Goal: Task Accomplishment & Management: Use online tool/utility

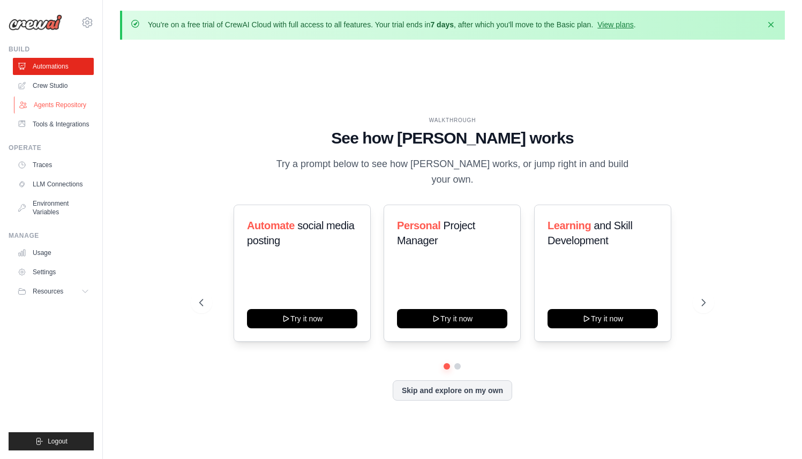
click at [61, 106] on link "Agents Repository" at bounding box center [54, 104] width 81 height 17
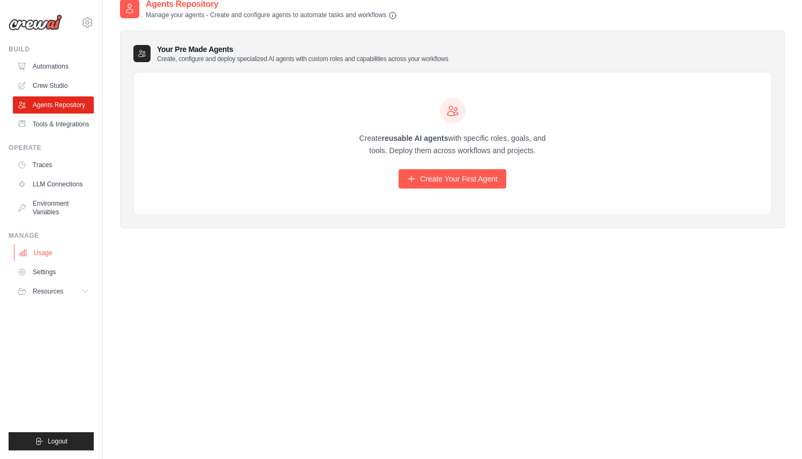
scroll to position [57, 0]
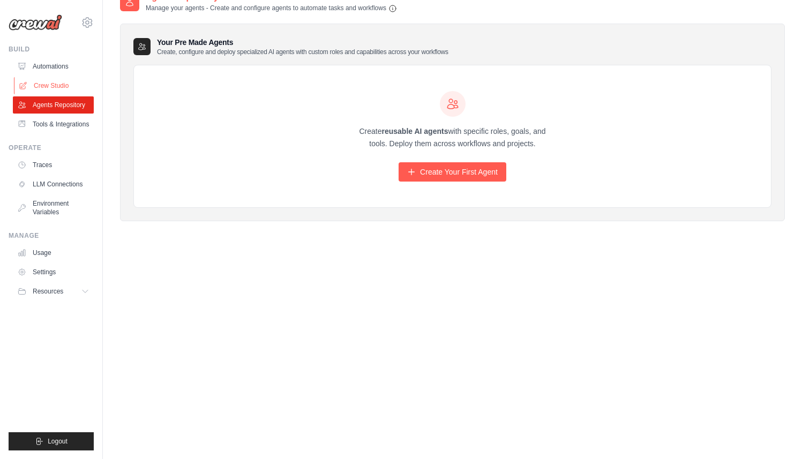
click at [59, 87] on link "Crew Studio" at bounding box center [54, 85] width 81 height 17
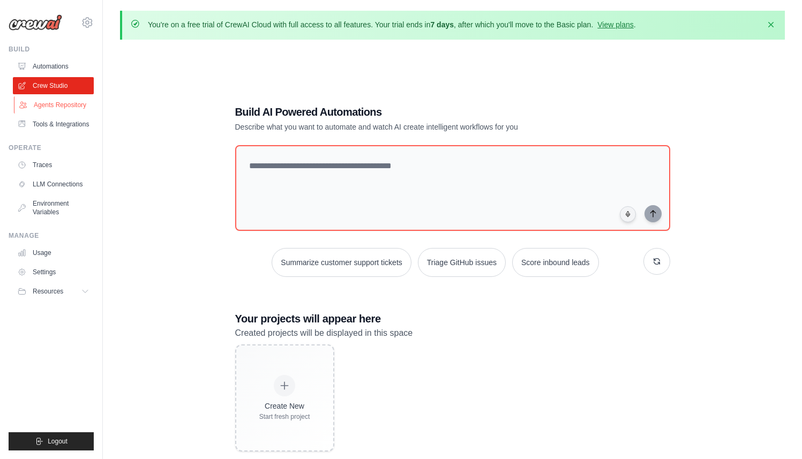
click at [51, 102] on link "Agents Repository" at bounding box center [54, 104] width 81 height 17
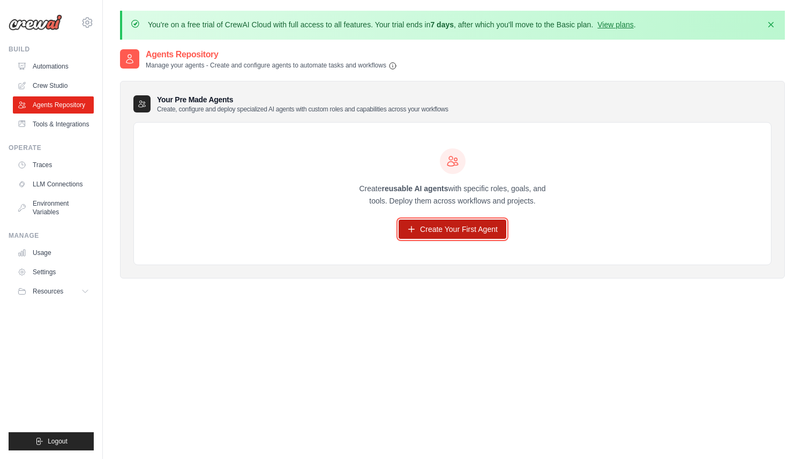
click at [442, 227] on link "Create Your First Agent" at bounding box center [453, 229] width 108 height 19
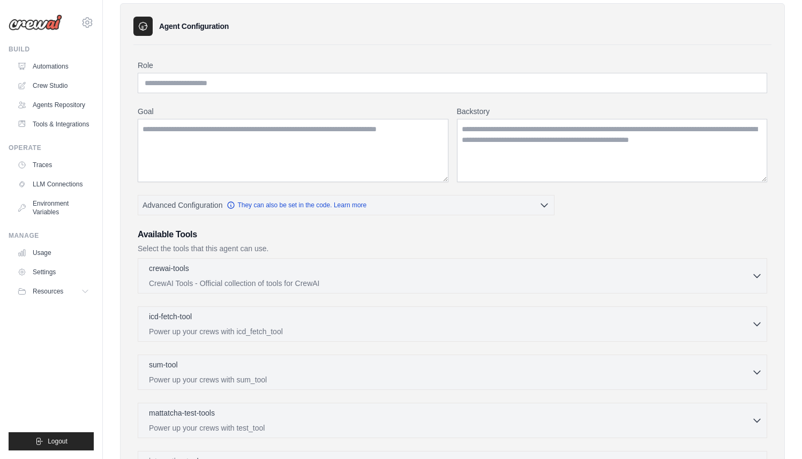
scroll to position [18, 0]
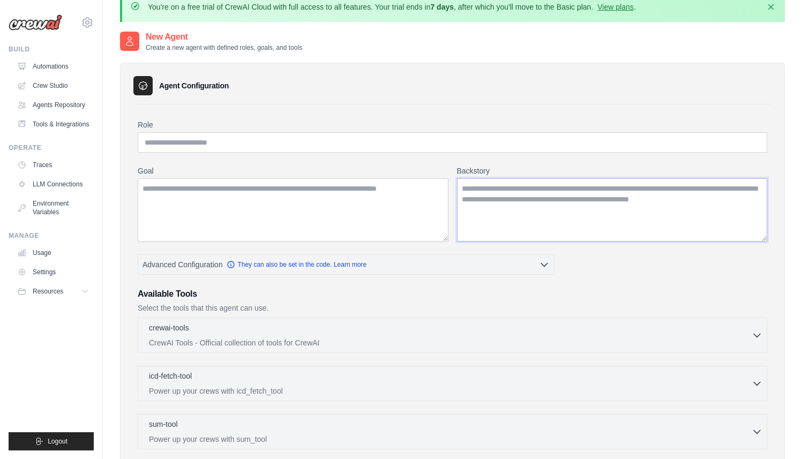
click at [477, 197] on textarea "Backstory" at bounding box center [612, 209] width 311 height 63
click at [286, 198] on textarea "Goal" at bounding box center [293, 209] width 311 height 63
click at [174, 140] on input "Role" at bounding box center [453, 142] width 630 height 20
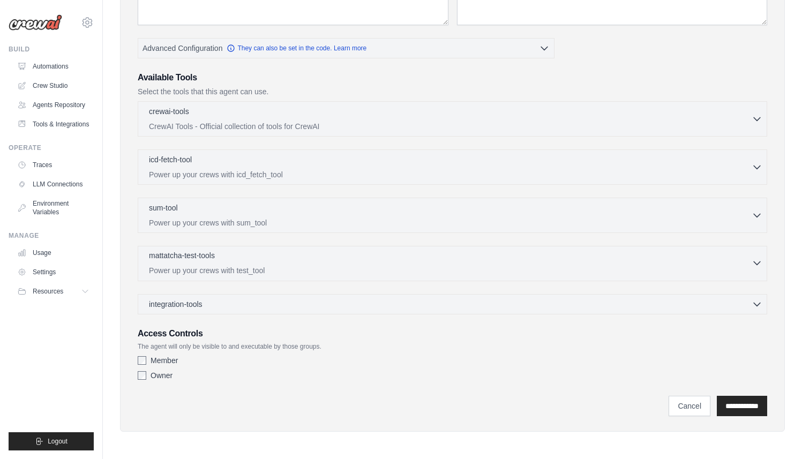
scroll to position [228, 0]
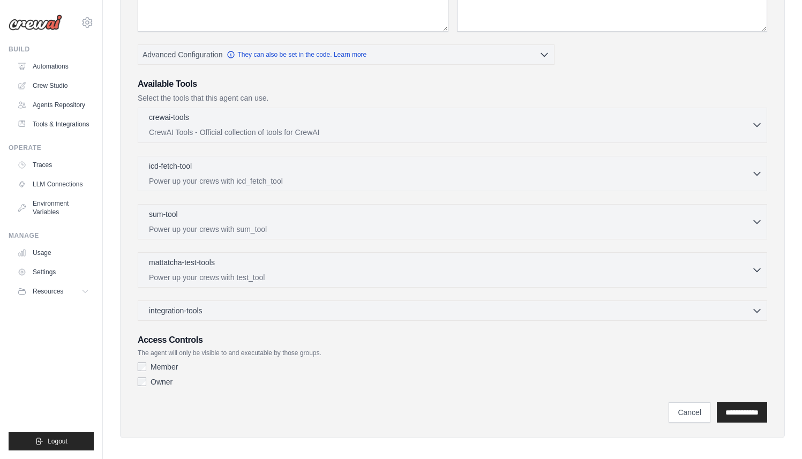
click at [308, 120] on div "crewai-tools 0 selected" at bounding box center [450, 118] width 603 height 13
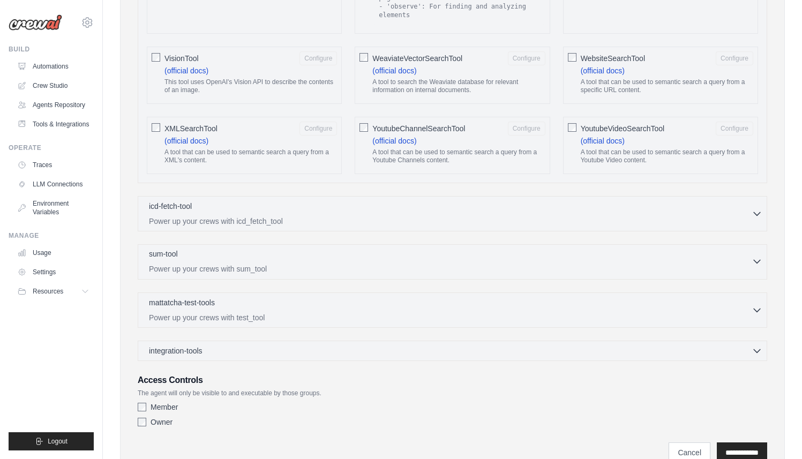
scroll to position [1950, 0]
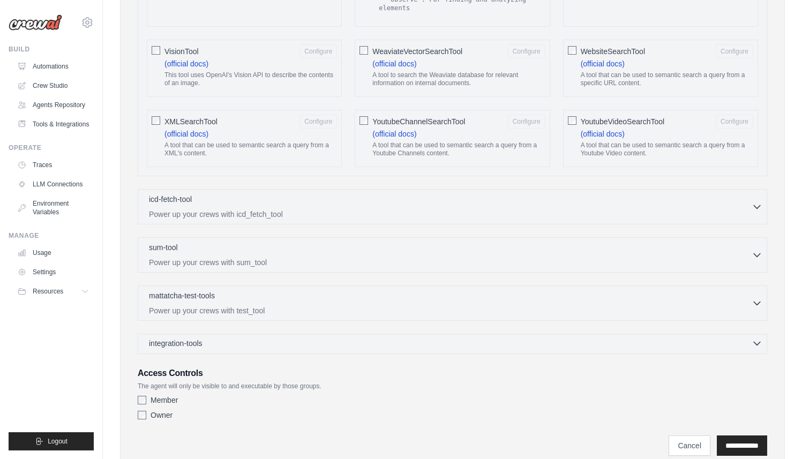
click at [211, 345] on div "integration-tools 0 selected" at bounding box center [456, 343] width 614 height 11
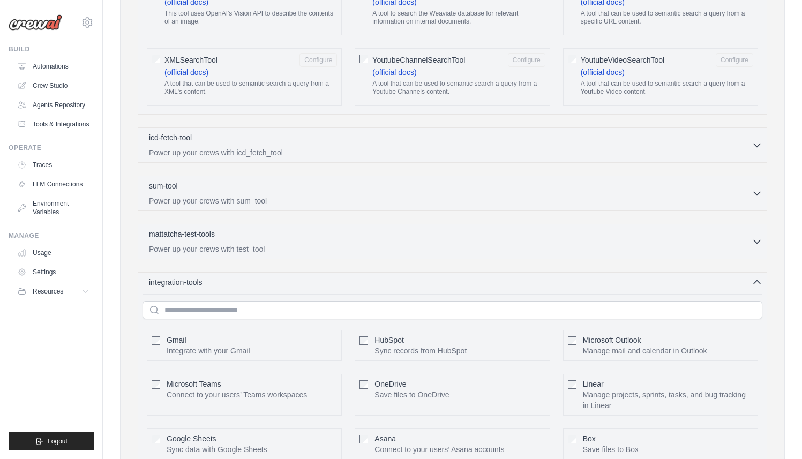
scroll to position [1998, 0]
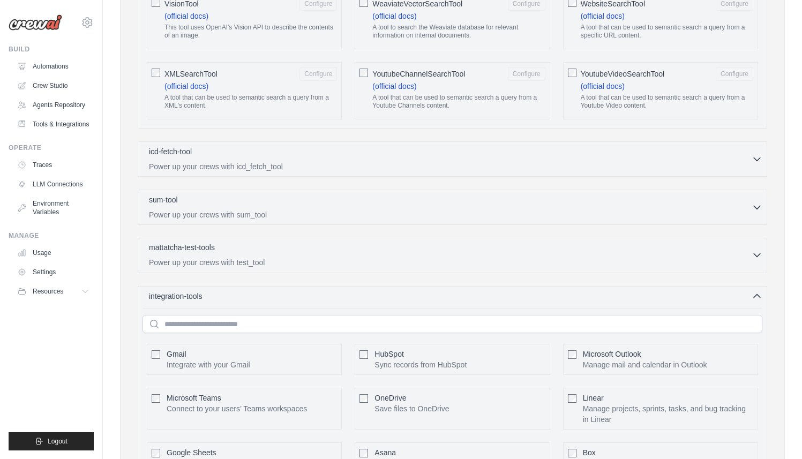
click at [303, 243] on div "mattatcha-test-tools 0 selected" at bounding box center [450, 248] width 603 height 13
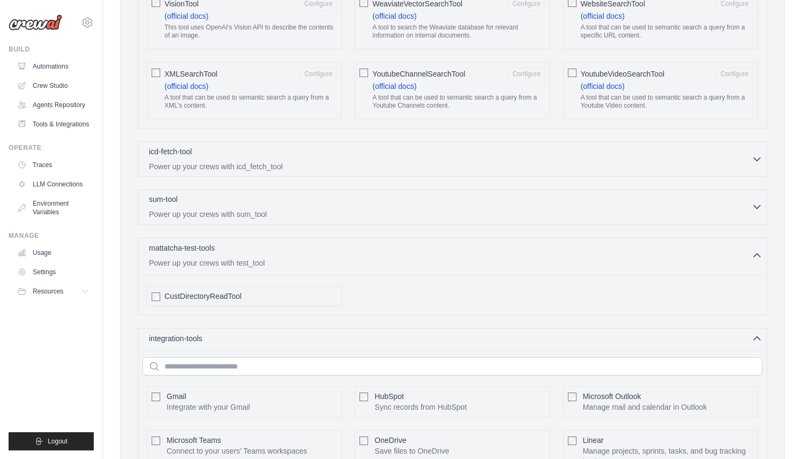
click at [323, 207] on div "sum-tool 0 selected Power up your crews with sum_tool" at bounding box center [450, 207] width 603 height 26
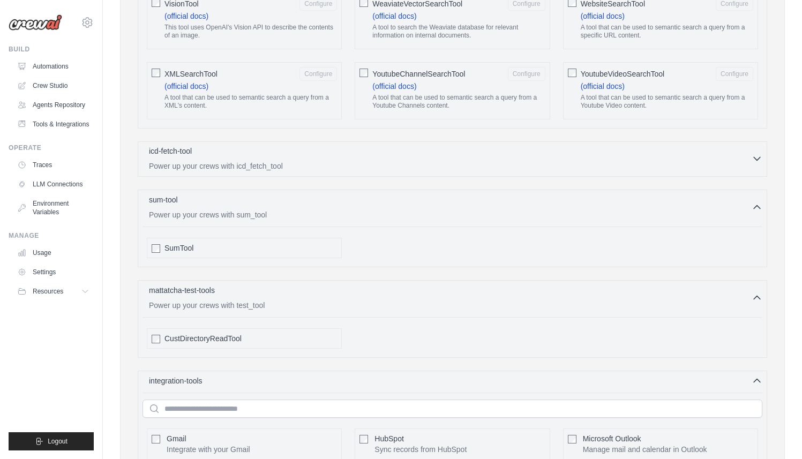
click at [349, 164] on p "Power up your crews with icd_fetch_tool" at bounding box center [450, 166] width 603 height 11
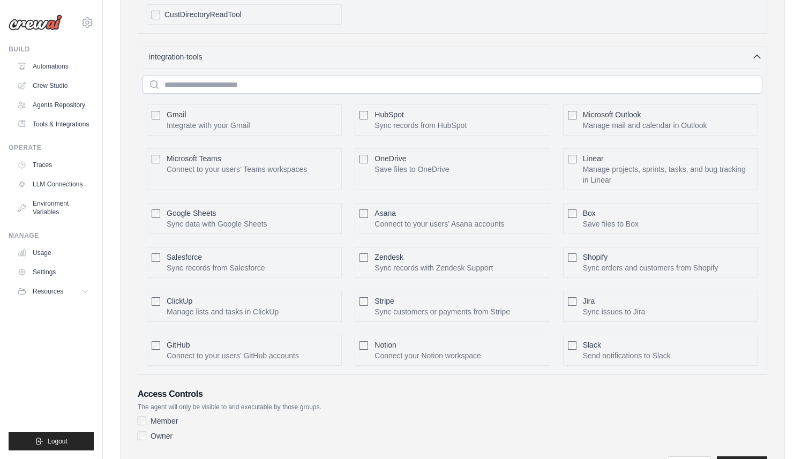
scroll to position [2425, 0]
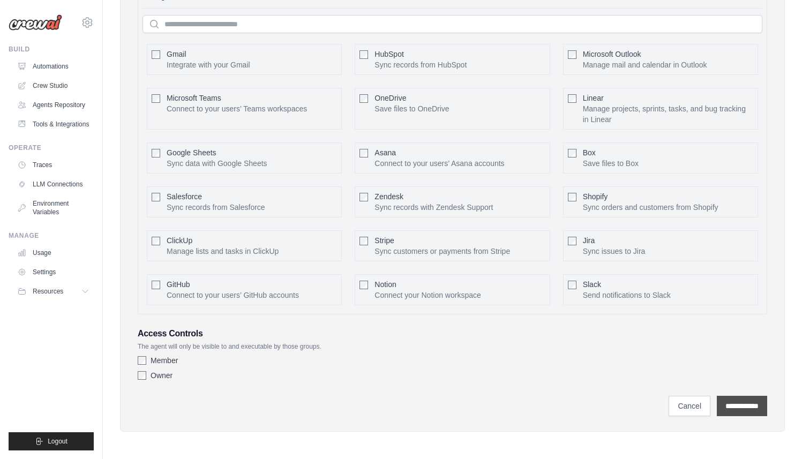
click at [727, 411] on input "**********" at bounding box center [742, 406] width 50 height 20
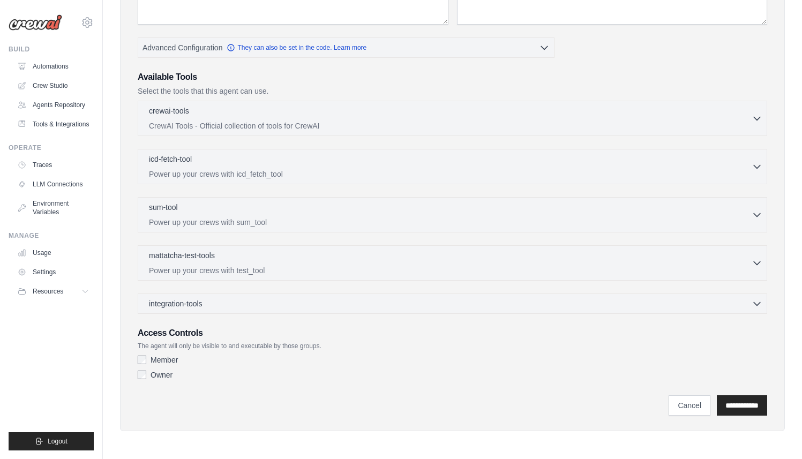
scroll to position [0, 0]
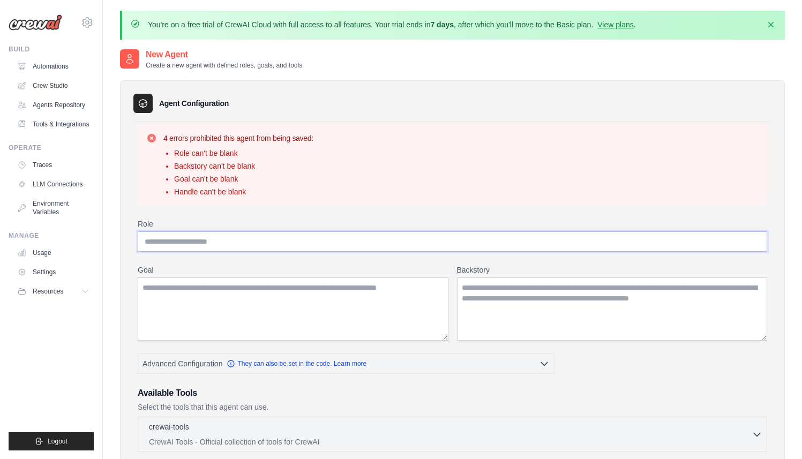
click at [224, 244] on input "Role" at bounding box center [453, 241] width 630 height 20
drag, startPoint x: 446, startPoint y: 339, endPoint x: 452, endPoint y: 338, distance: 5.5
click at [452, 338] on div "Goal Backstory" at bounding box center [453, 303] width 630 height 76
drag, startPoint x: 474, startPoint y: 338, endPoint x: 472, endPoint y: 351, distance: 13.1
click at [472, 351] on div "Role Goal Backstory Advanced Configuration They can also be set in the code. Le…" at bounding box center [453, 460] width 630 height 482
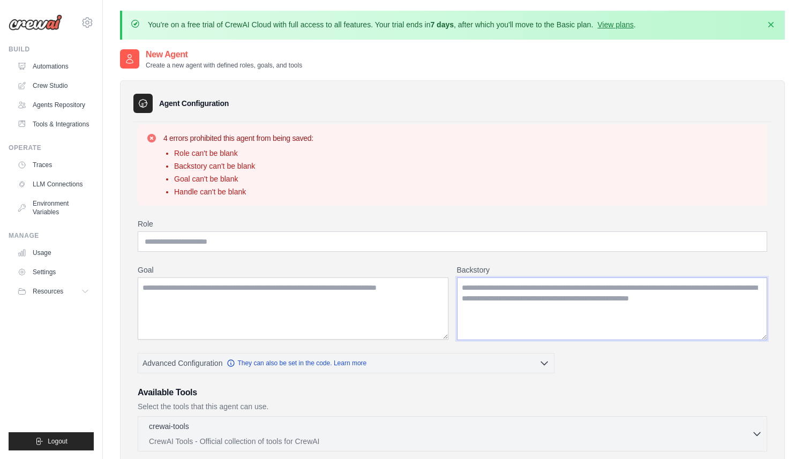
click at [764, 338] on textarea "Backstory" at bounding box center [612, 309] width 311 height 63
click at [254, 243] on input "Role" at bounding box center [453, 241] width 630 height 20
type input "**********"
click at [248, 298] on textarea "Goal" at bounding box center [293, 309] width 311 height 62
type textarea "**********"
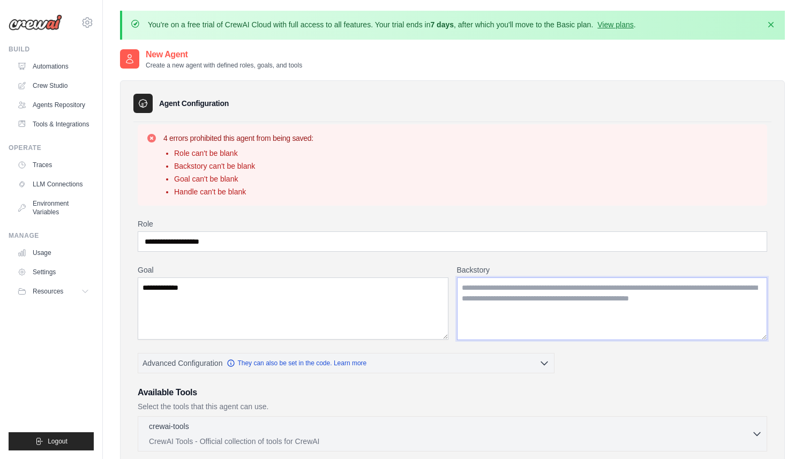
click at [508, 299] on textarea "Backstory" at bounding box center [612, 309] width 311 height 63
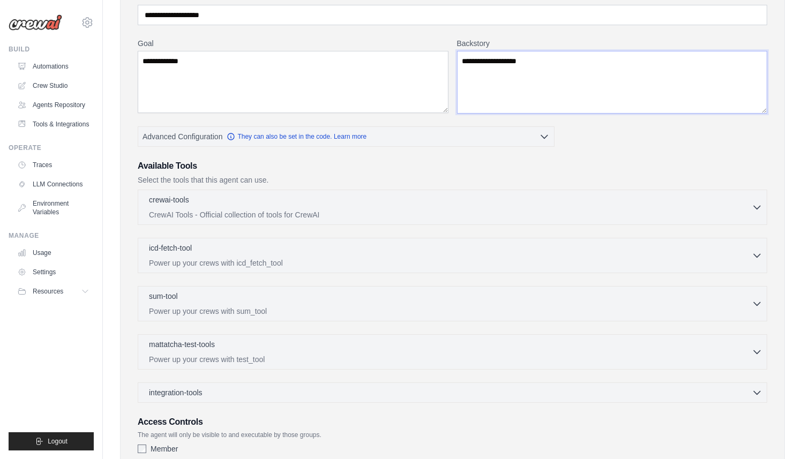
scroll to position [315, 0]
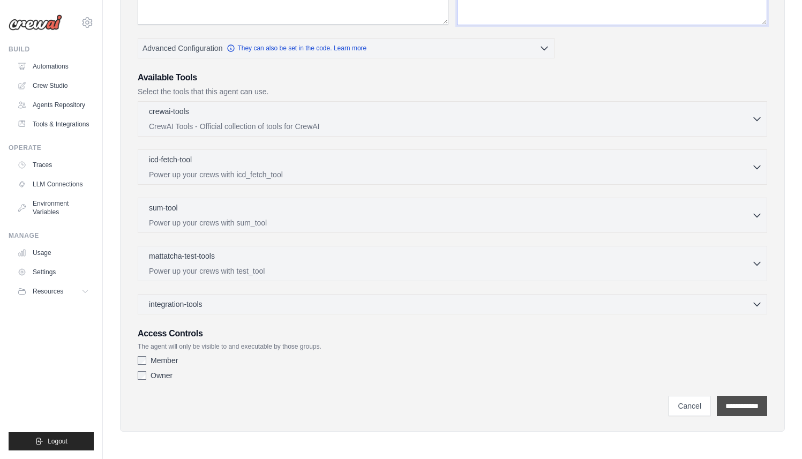
type textarea "**********"
click at [724, 407] on input "**********" at bounding box center [742, 406] width 50 height 20
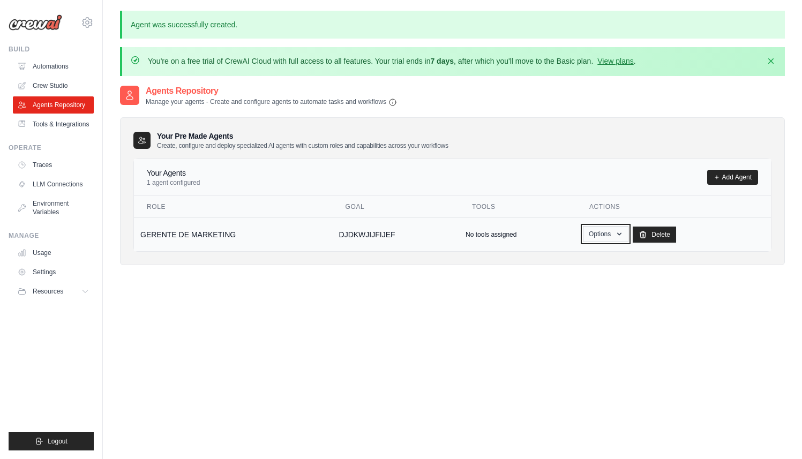
click at [606, 236] on button "Options" at bounding box center [606, 234] width 46 height 16
click at [587, 261] on link "Show" at bounding box center [589, 258] width 77 height 19
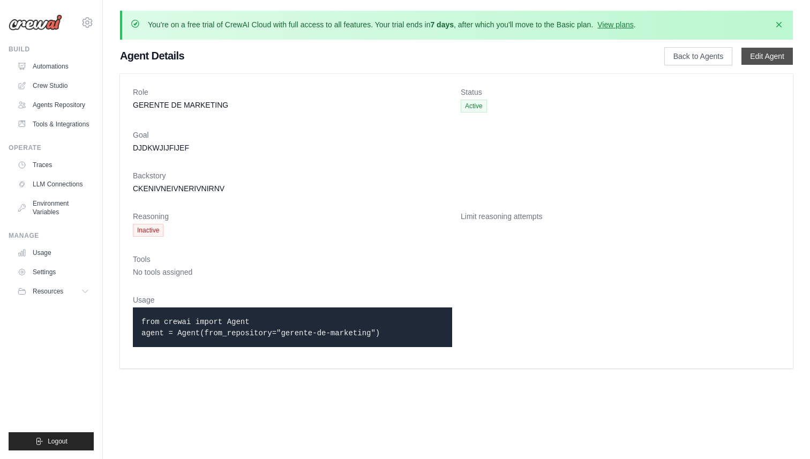
click at [766, 58] on link "Edit Agent" at bounding box center [767, 56] width 51 height 17
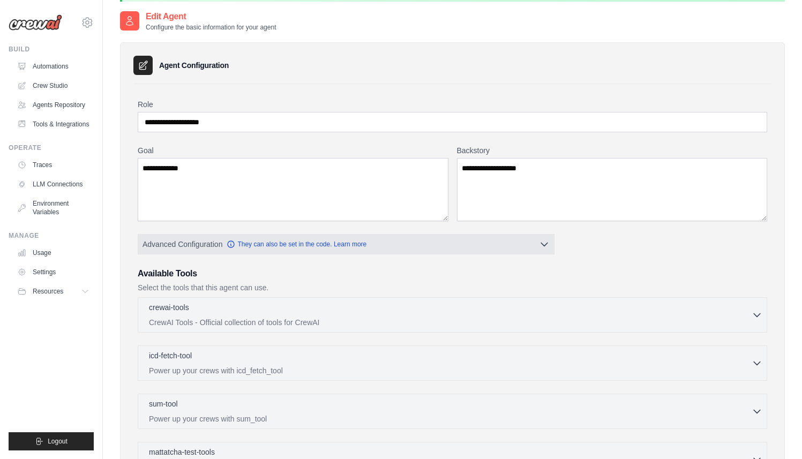
scroll to position [41, 0]
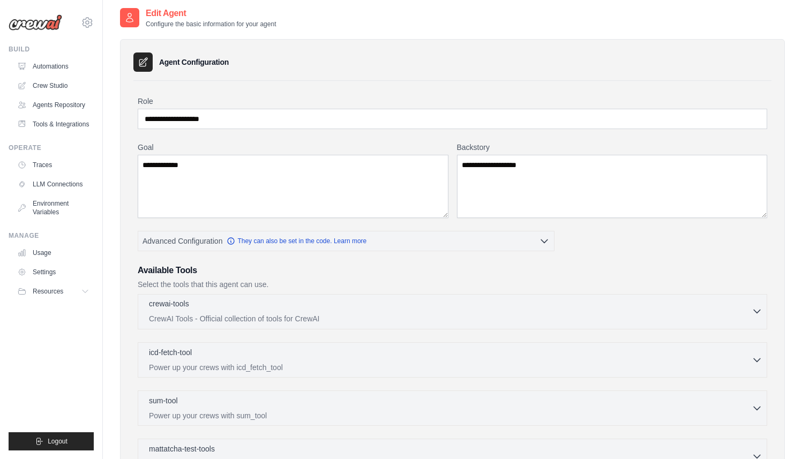
click at [468, 309] on div "crewai-tools 0 selected" at bounding box center [450, 304] width 603 height 13
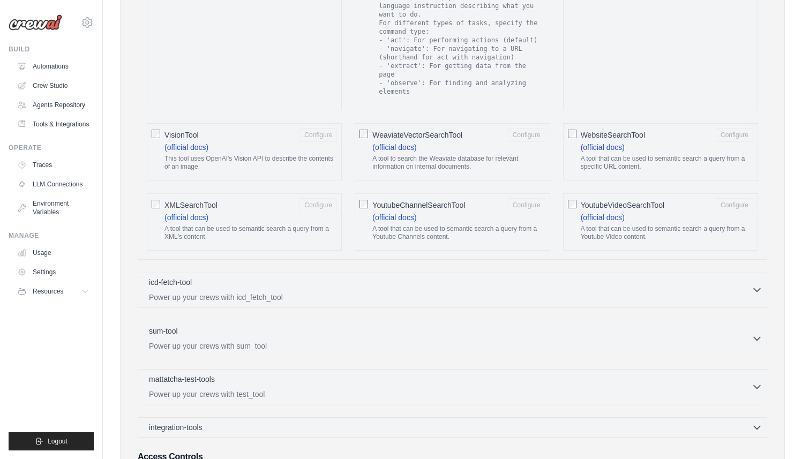
scroll to position [1868, 0]
click at [354, 292] on p "Power up your crews with icd_fetch_tool" at bounding box center [450, 296] width 603 height 11
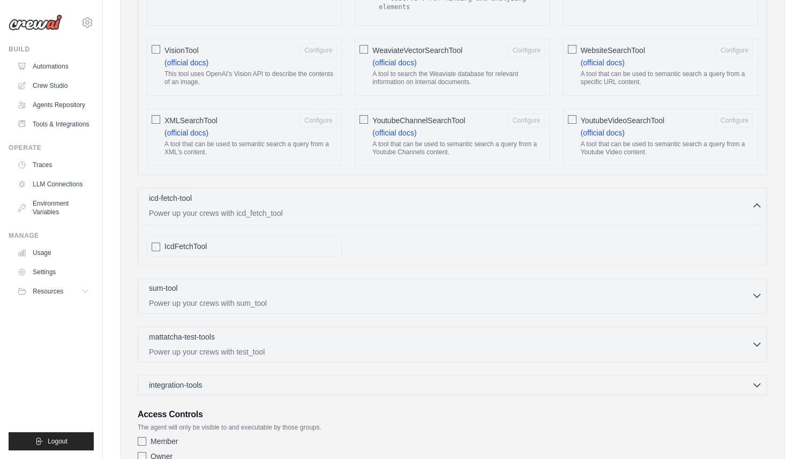
click at [349, 301] on p "Power up your crews with sum_tool" at bounding box center [450, 303] width 603 height 11
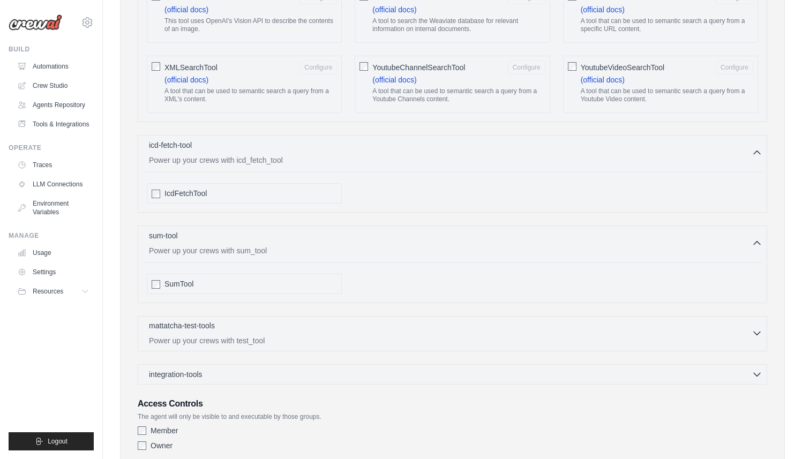
click at [336, 324] on div "mattatcha-test-tools 0 selected" at bounding box center [450, 326] width 603 height 13
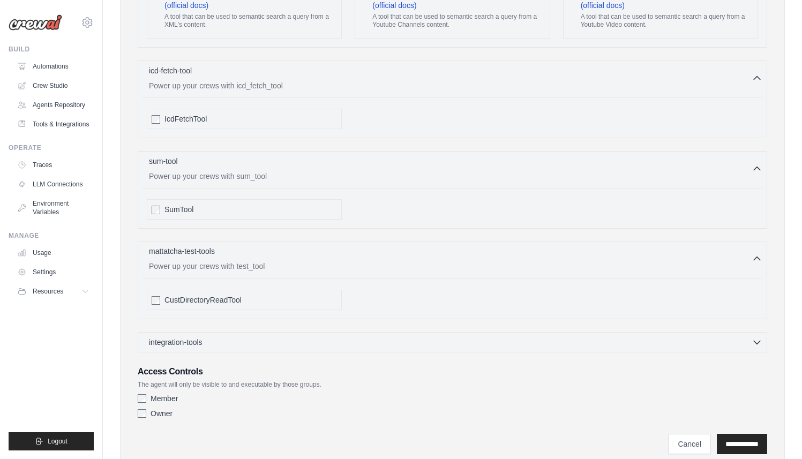
scroll to position [2083, 0]
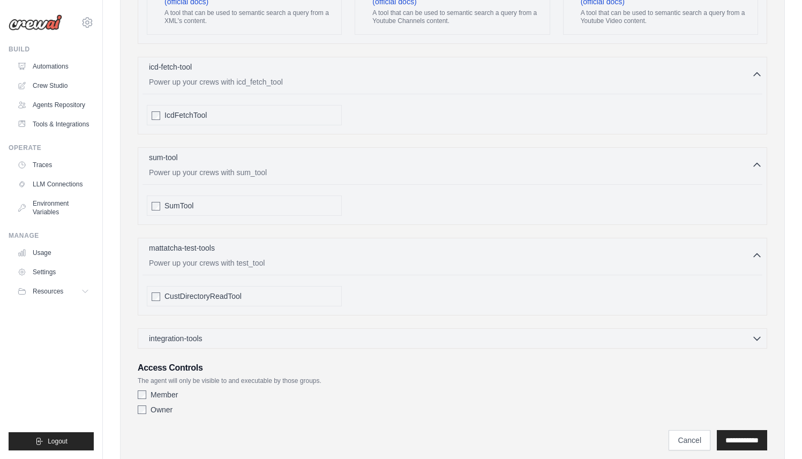
click at [325, 336] on div "integration-tools 0 selected" at bounding box center [456, 338] width 614 height 11
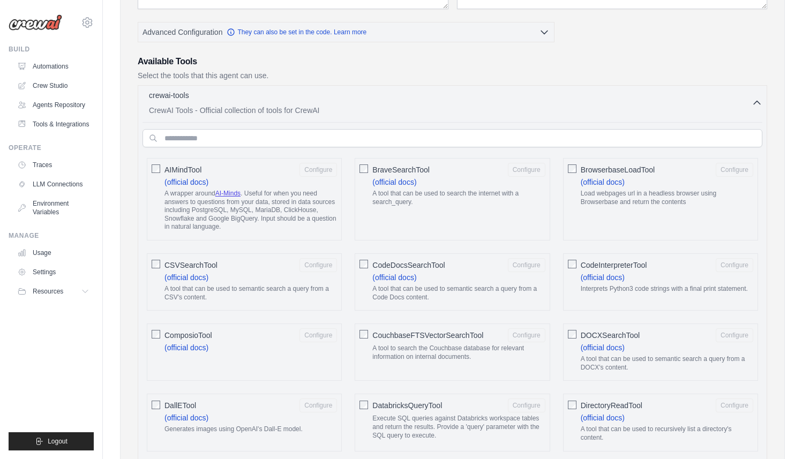
scroll to position [228, 0]
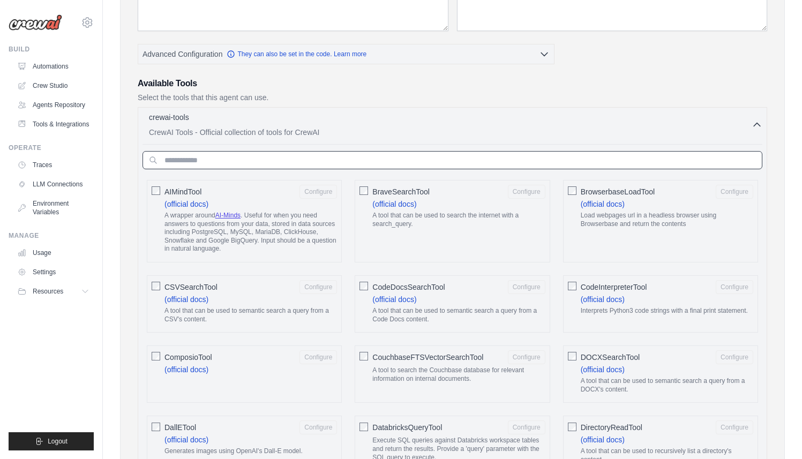
click at [342, 158] on input "text" at bounding box center [453, 160] width 620 height 18
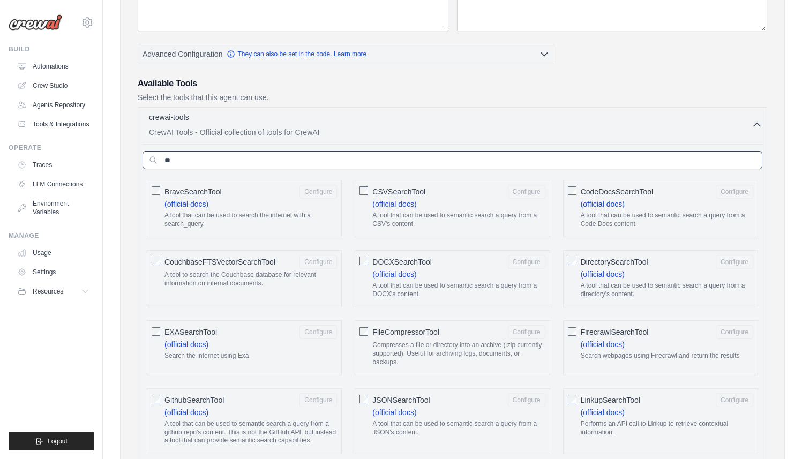
type input "*"
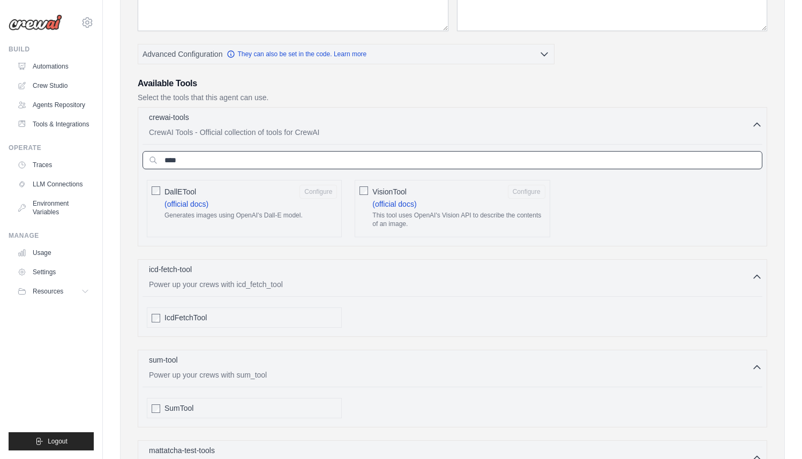
type input "****"
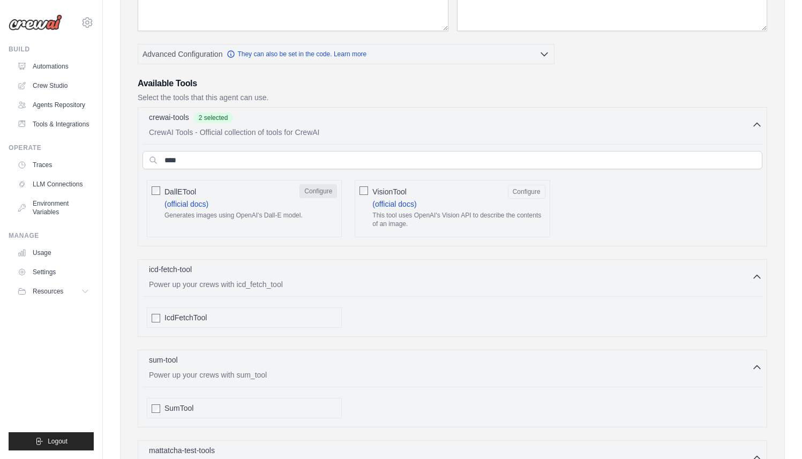
click at [323, 193] on button "Configure" at bounding box center [319, 191] width 38 height 14
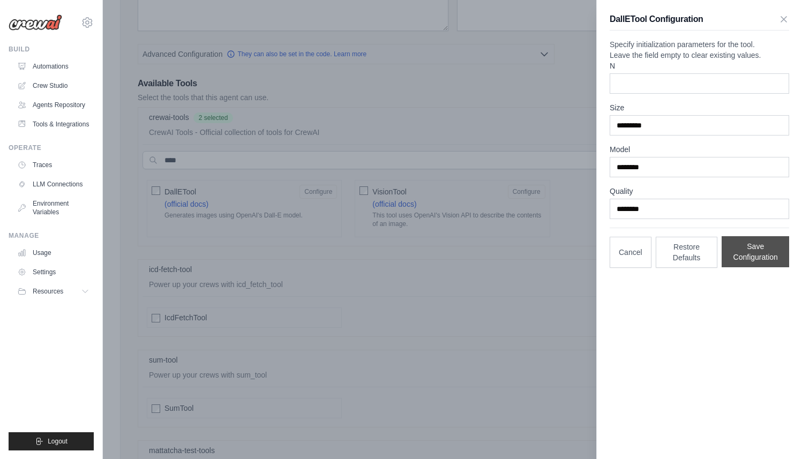
click at [756, 267] on button "Save Configuration" at bounding box center [756, 251] width 68 height 31
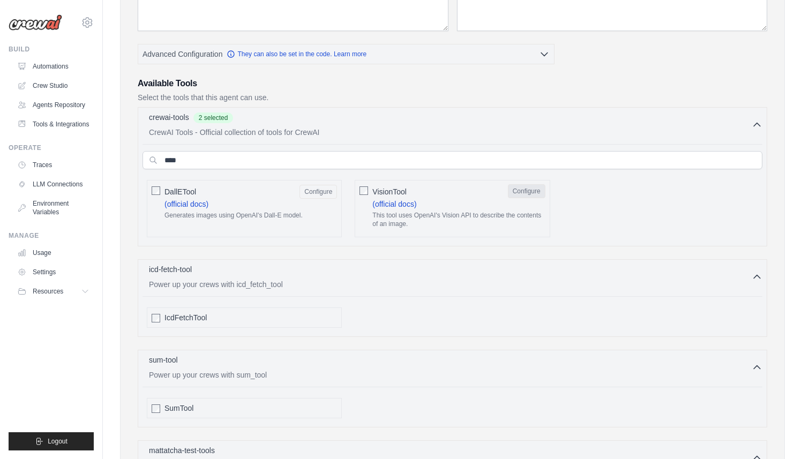
click at [526, 195] on button "Configure" at bounding box center [527, 191] width 38 height 14
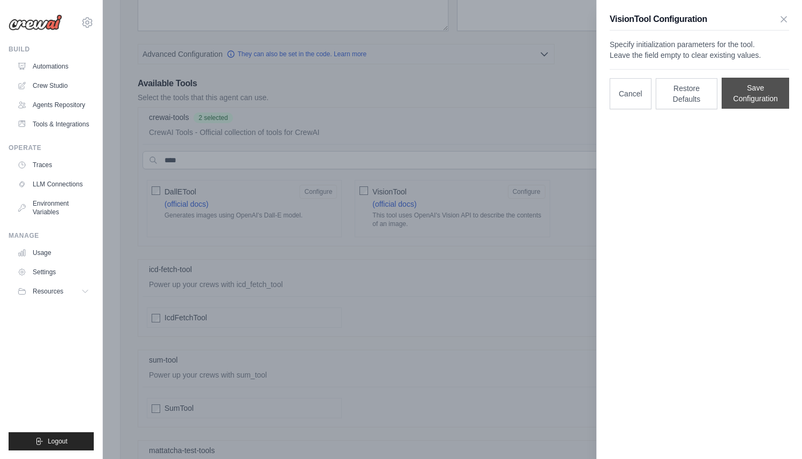
click at [767, 109] on button "Save Configuration" at bounding box center [756, 93] width 68 height 31
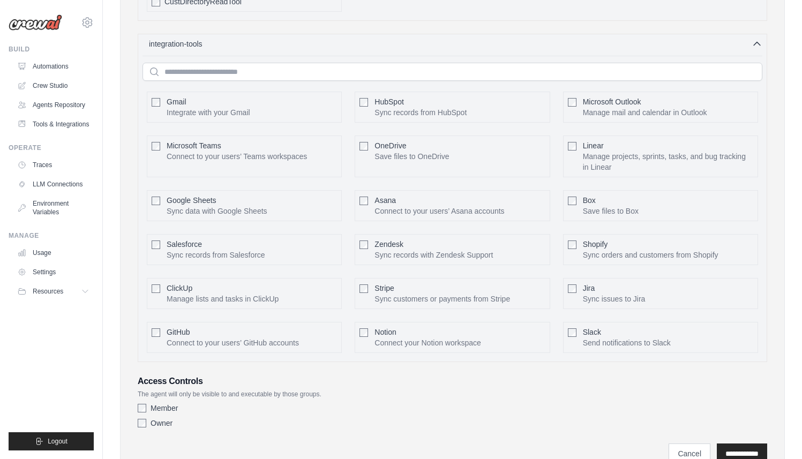
scroll to position [773, 0]
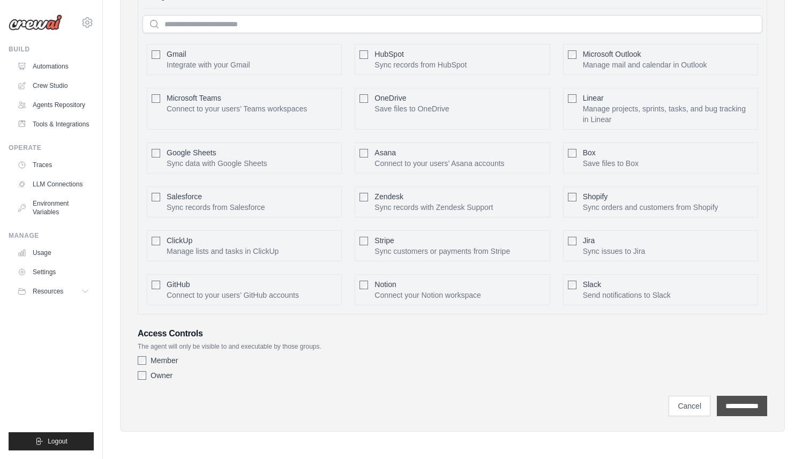
click at [738, 409] on input "**********" at bounding box center [742, 406] width 50 height 20
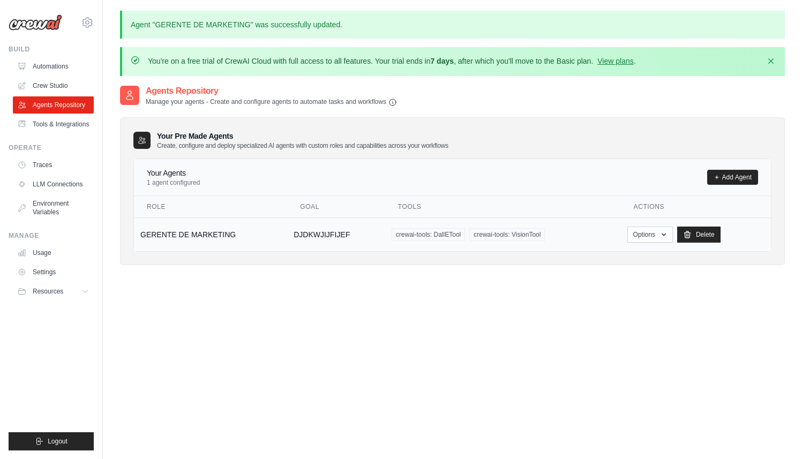
click at [199, 235] on td "GERENTE DE MARKETING" at bounding box center [210, 235] width 153 height 34
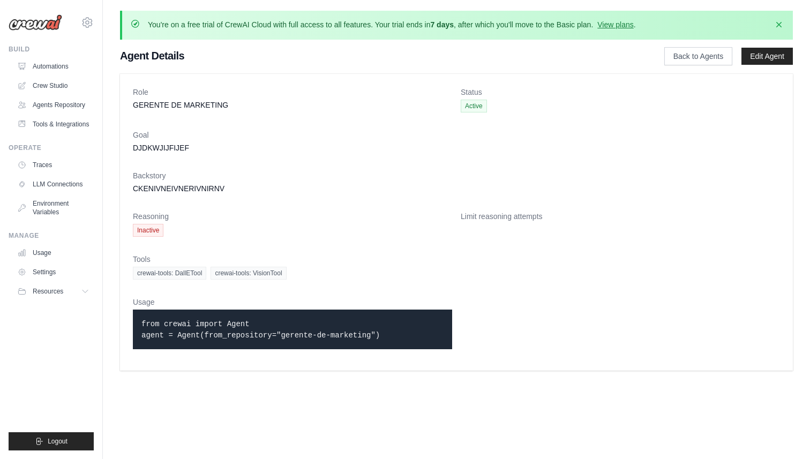
click at [257, 332] on code "from crewai import Agent agent = Agent(from_repository="gerente-de-marketing")" at bounding box center [260, 330] width 238 height 20
click at [314, 332] on code "from crewai import Agent agent = Agent(from_repository="gerente-de-marketing")" at bounding box center [260, 330] width 238 height 20
click at [140, 313] on div "from crewai import Agent agent = Agent(from_repository="gerente-de-marketing")" at bounding box center [292, 330] width 319 height 40
drag, startPoint x: 135, startPoint y: 301, endPoint x: 240, endPoint y: 342, distance: 112.5
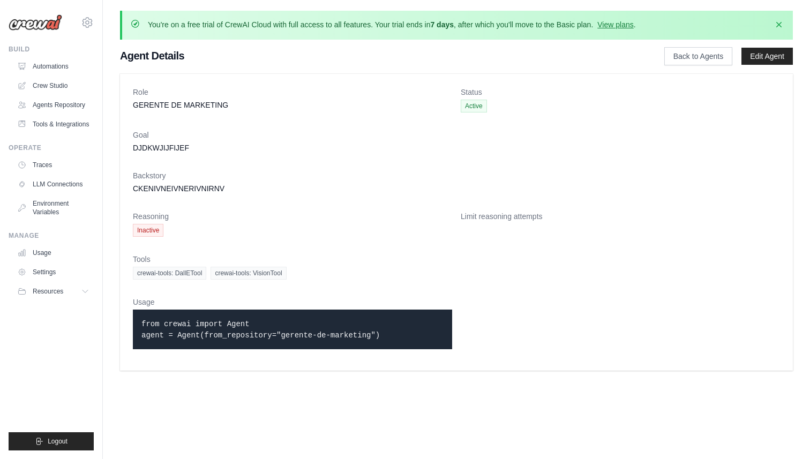
click at [240, 342] on div "Usage from crewai import Agent agent = Agent(from_repository="gerente-de-market…" at bounding box center [292, 327] width 319 height 61
click at [236, 355] on div "Usage from crewai import Agent agent = Agent(from_repository="gerente-de-market…" at bounding box center [292, 327] width 319 height 61
click at [43, 65] on link "Automations" at bounding box center [54, 66] width 81 height 17
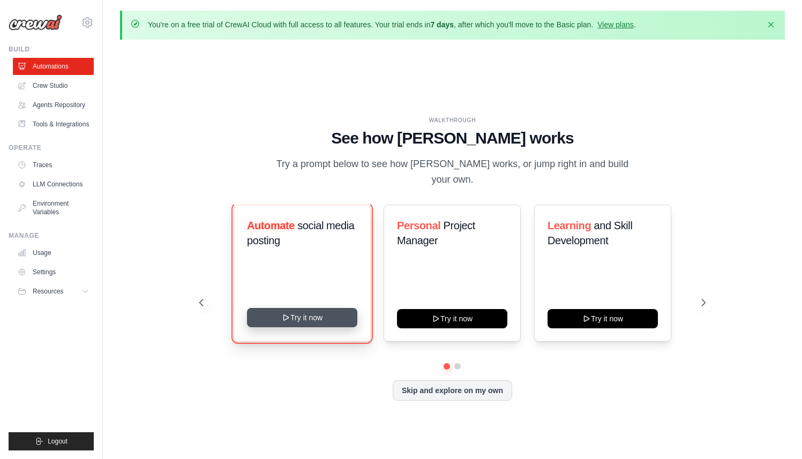
click at [344, 309] on button "Try it now" at bounding box center [302, 317] width 110 height 19
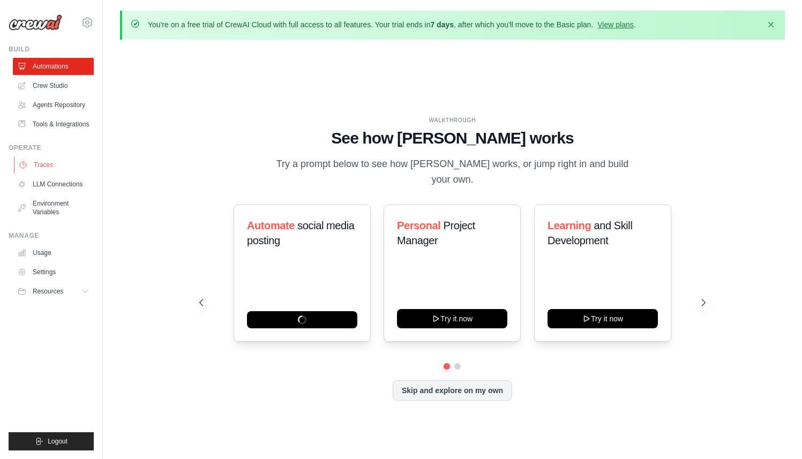
click at [55, 163] on link "Traces" at bounding box center [54, 164] width 81 height 17
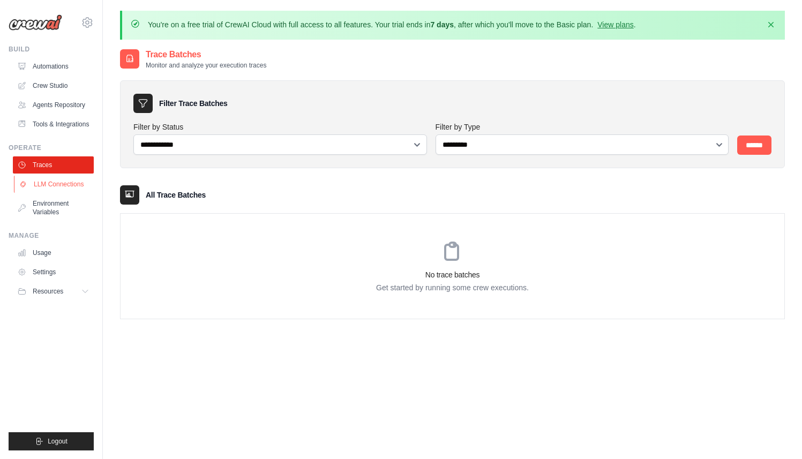
click at [51, 183] on link "LLM Connections" at bounding box center [54, 184] width 81 height 17
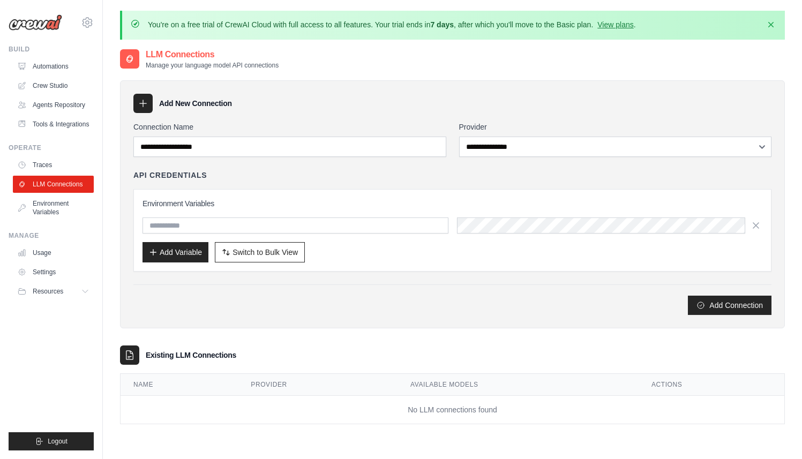
click at [48, 195] on ul "Traces LLM Connections Environment Variables" at bounding box center [53, 188] width 81 height 64
click at [68, 126] on link "Tools & Integrations" at bounding box center [54, 124] width 81 height 17
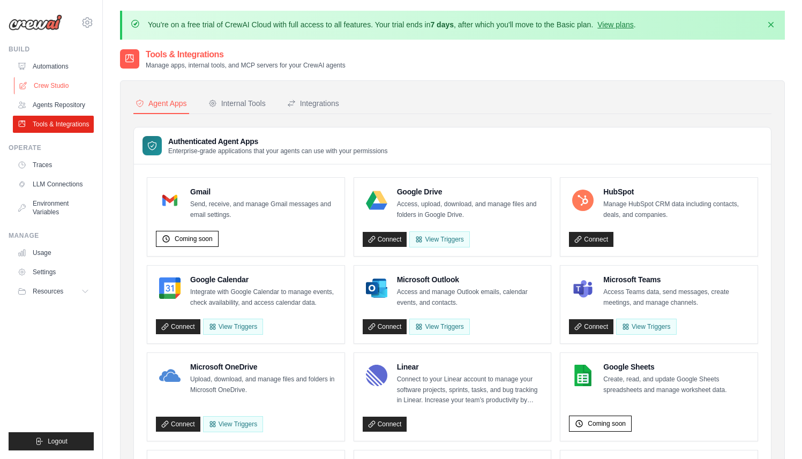
click at [57, 87] on link "Crew Studio" at bounding box center [54, 85] width 81 height 17
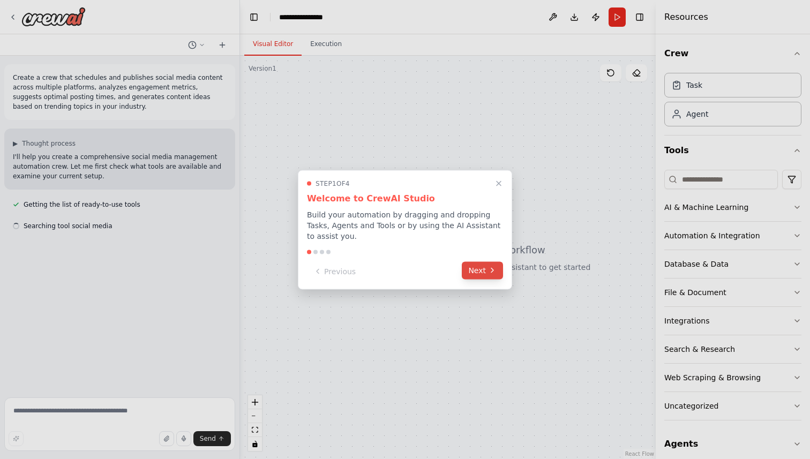
click at [481, 275] on button "Next" at bounding box center [482, 270] width 41 height 18
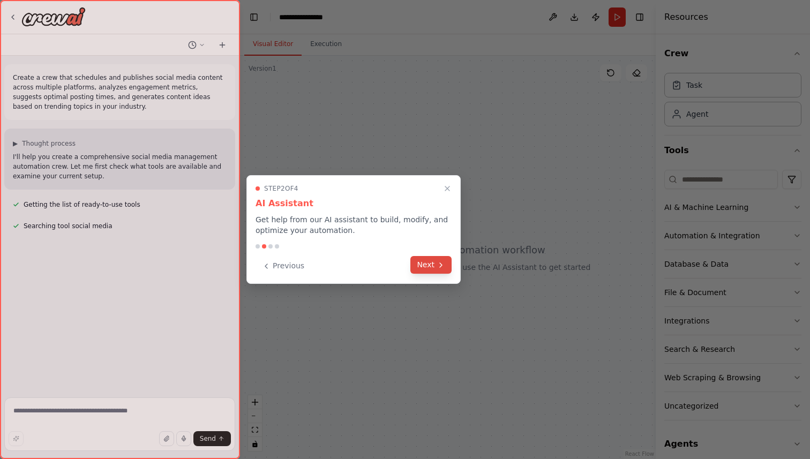
click at [437, 267] on icon at bounding box center [441, 265] width 9 height 9
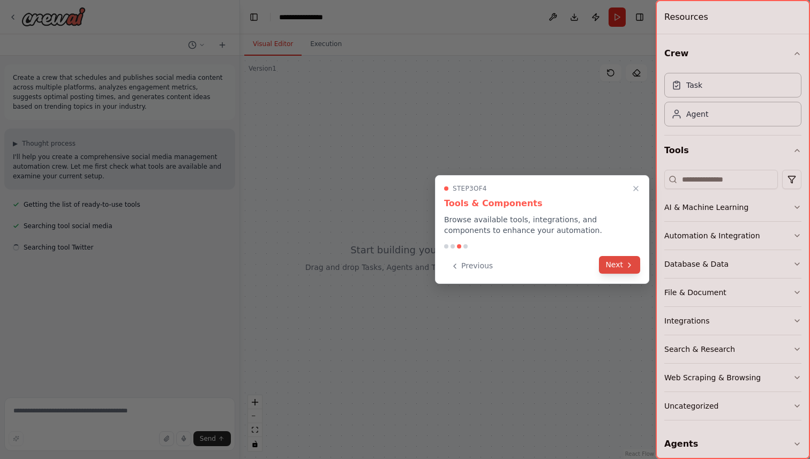
click at [612, 264] on button "Next" at bounding box center [619, 265] width 41 height 18
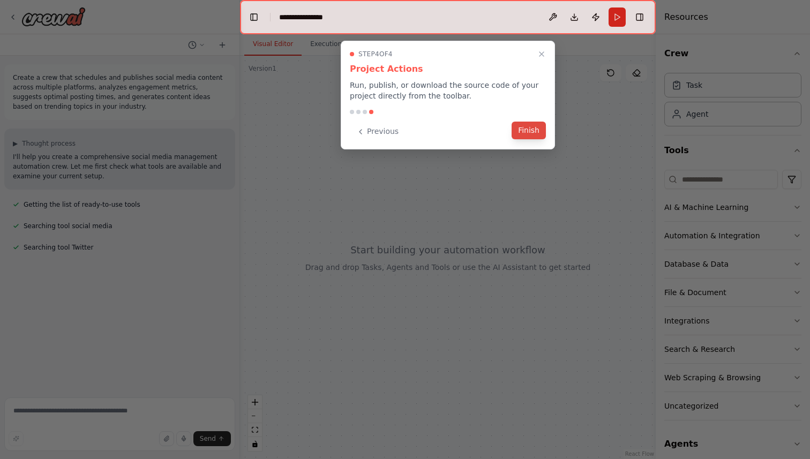
click at [526, 130] on button "Finish" at bounding box center [529, 131] width 34 height 18
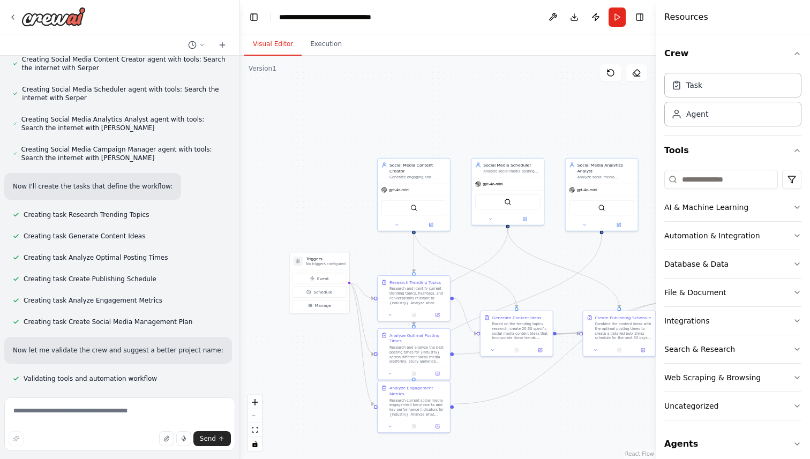
scroll to position [371, 0]
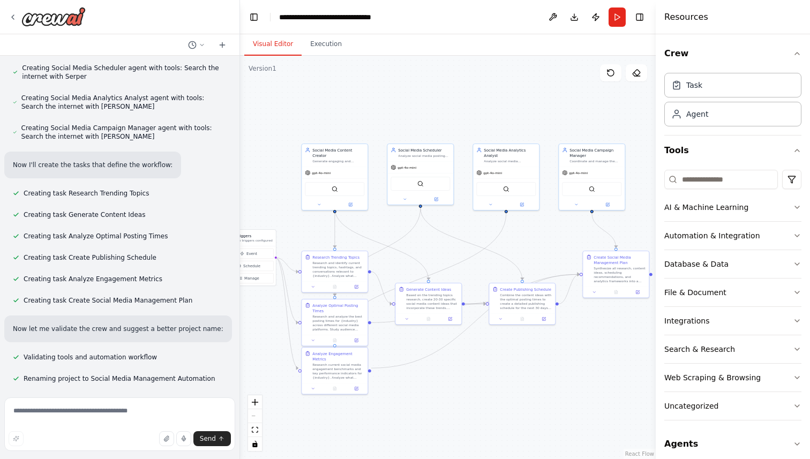
drag, startPoint x: 588, startPoint y: 411, endPoint x: 499, endPoint y: 372, distance: 96.7
click at [499, 372] on div ".deletable-edge-delete-btn { width: 20px; height: 20px; border: 0px solid #ffff…" at bounding box center [448, 257] width 416 height 403
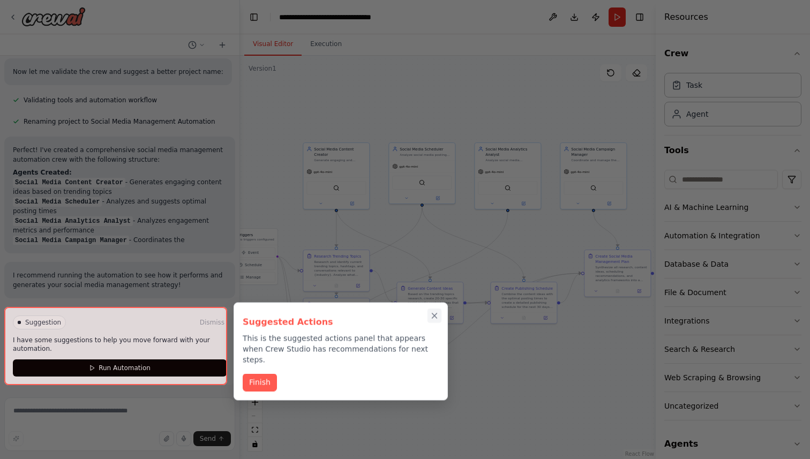
click at [437, 316] on icon "Close walkthrough" at bounding box center [435, 316] width 10 height 10
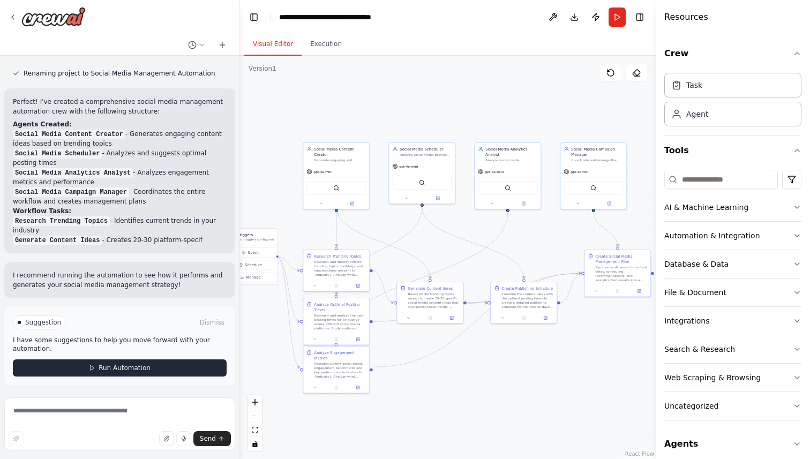
click at [155, 368] on div "Suggestion Dismiss I have some suggestions to help you move forward with your a…" at bounding box center [120, 346] width 214 height 61
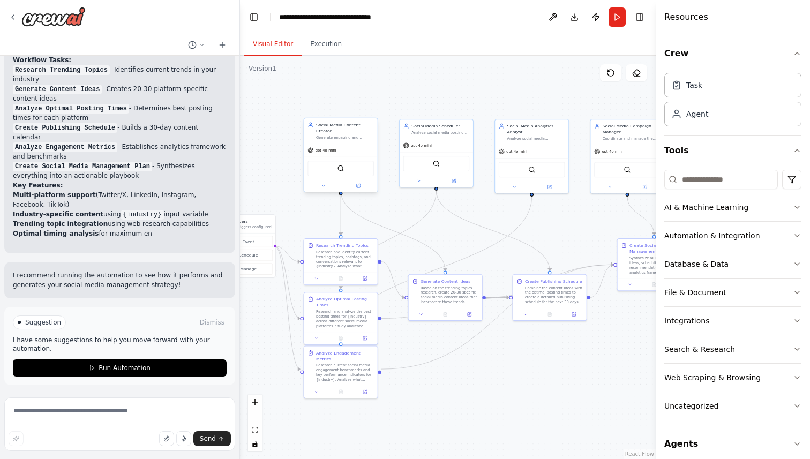
click at [347, 144] on div "gpt-4o-mini" at bounding box center [340, 150] width 73 height 13
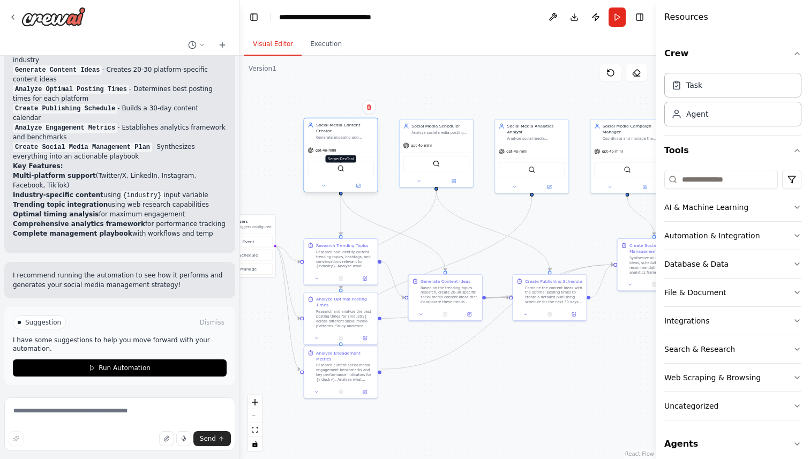
click at [338, 165] on img at bounding box center [340, 168] width 7 height 7
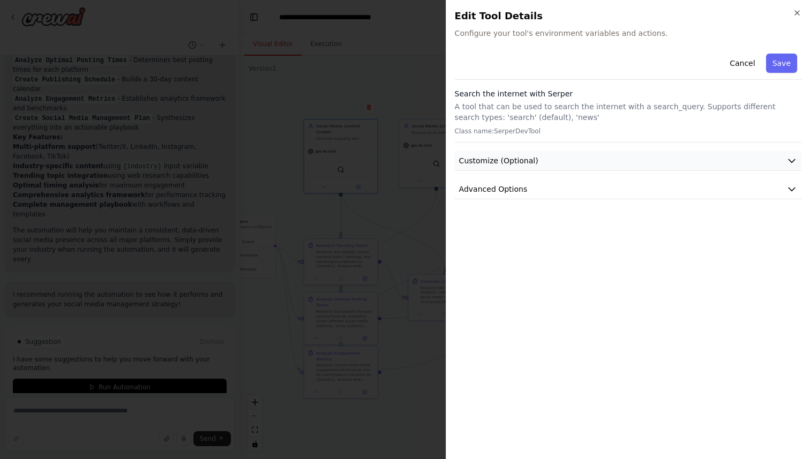
scroll to position [886, 0]
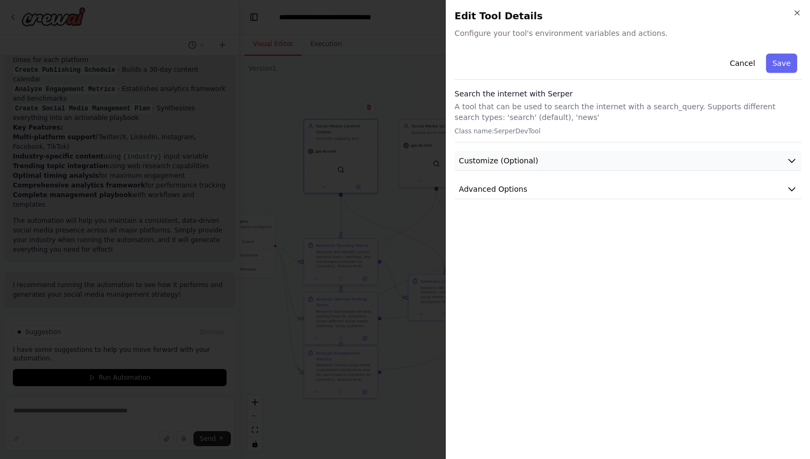
click at [514, 166] on button "Customize (Optional)" at bounding box center [628, 161] width 347 height 20
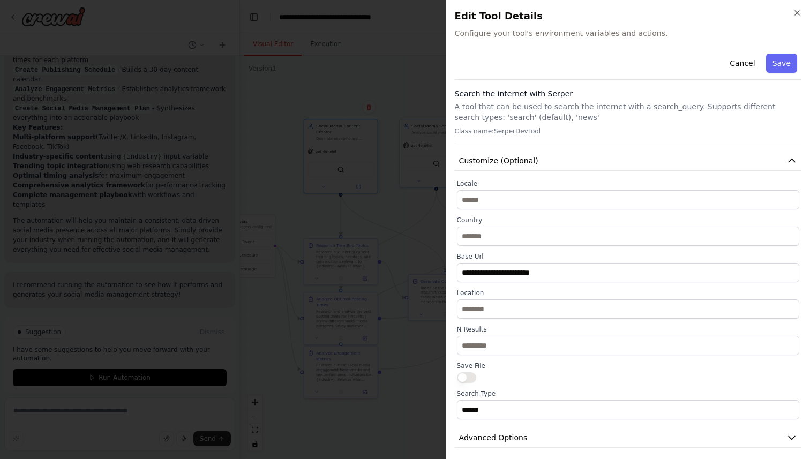
scroll to position [6, 0]
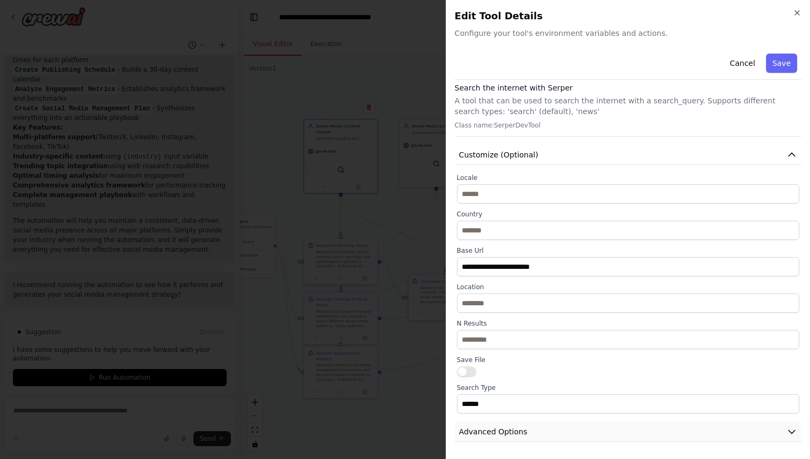
click at [594, 430] on button "Advanced Options" at bounding box center [628, 432] width 347 height 20
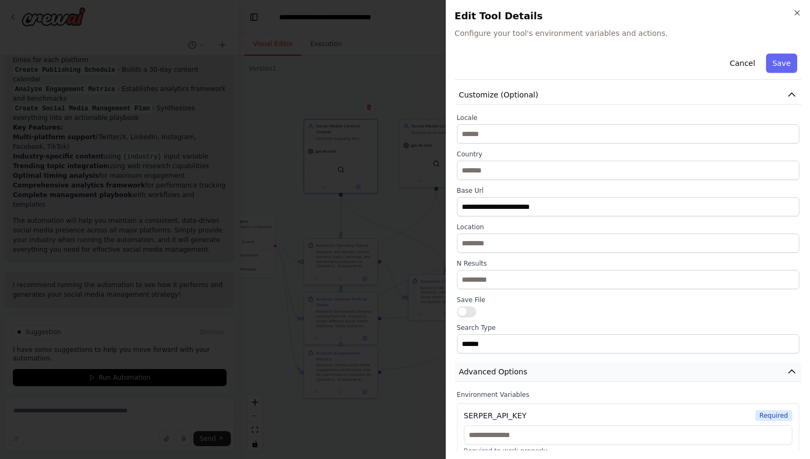
scroll to position [78, 0]
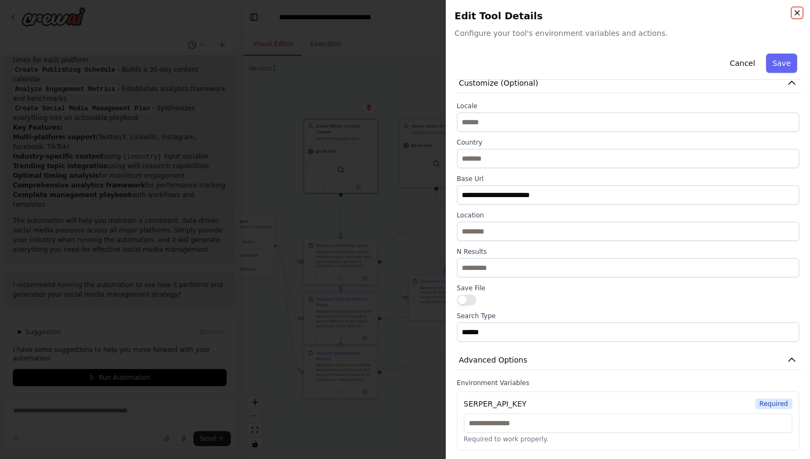
click at [798, 10] on icon "button" at bounding box center [797, 13] width 9 height 9
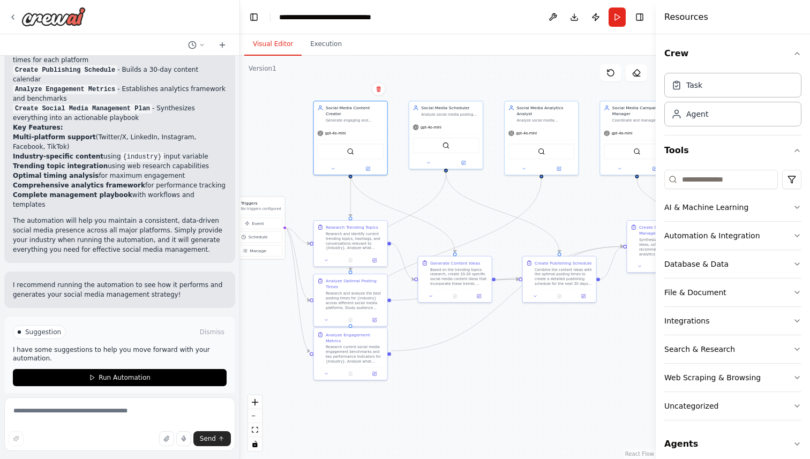
drag, startPoint x: 498, startPoint y: 382, endPoint x: 507, endPoint y: 363, distance: 20.6
click at [507, 363] on div ".deletable-edge-delete-btn { width: 20px; height: 20px; border: 0px solid #ffff…" at bounding box center [448, 257] width 416 height 403
click at [222, 44] on icon at bounding box center [222, 44] width 0 height 5
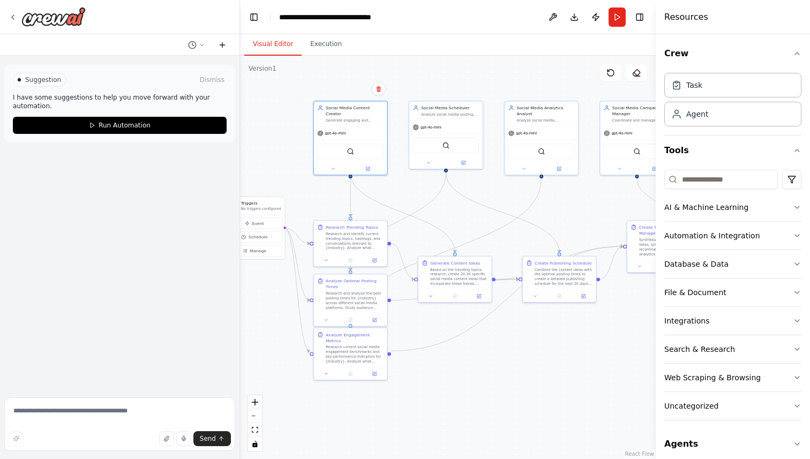
scroll to position [0, 0]
click at [319, 46] on button "Execution" at bounding box center [326, 44] width 49 height 23
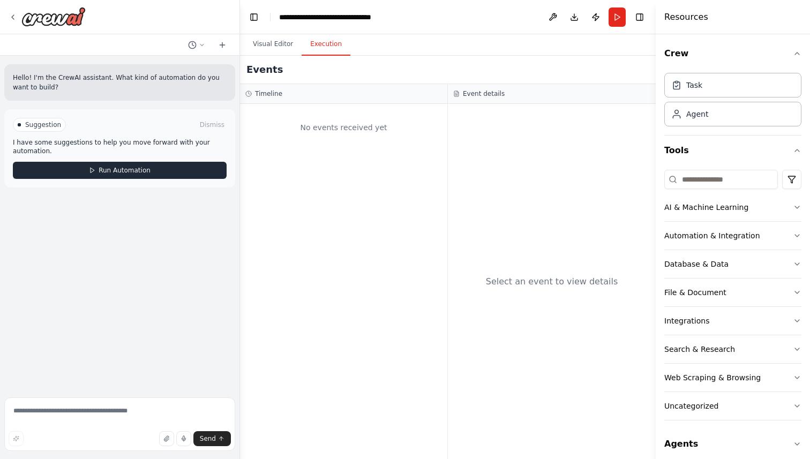
click at [183, 167] on button "Run Automation" at bounding box center [120, 170] width 214 height 17
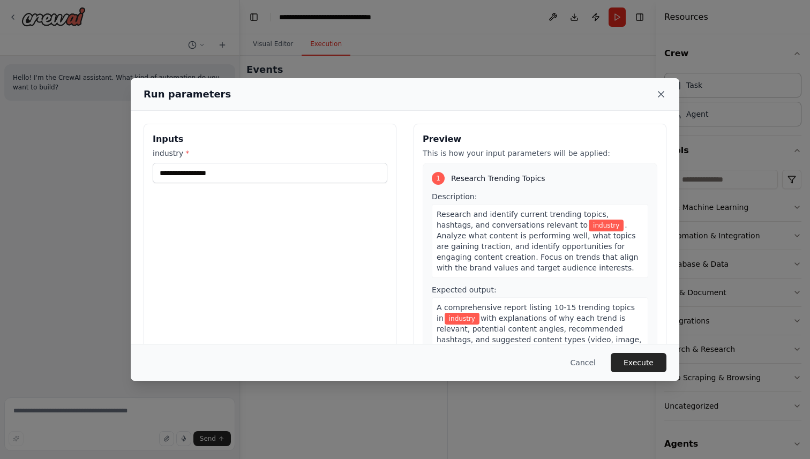
click at [661, 90] on icon at bounding box center [661, 94] width 11 height 11
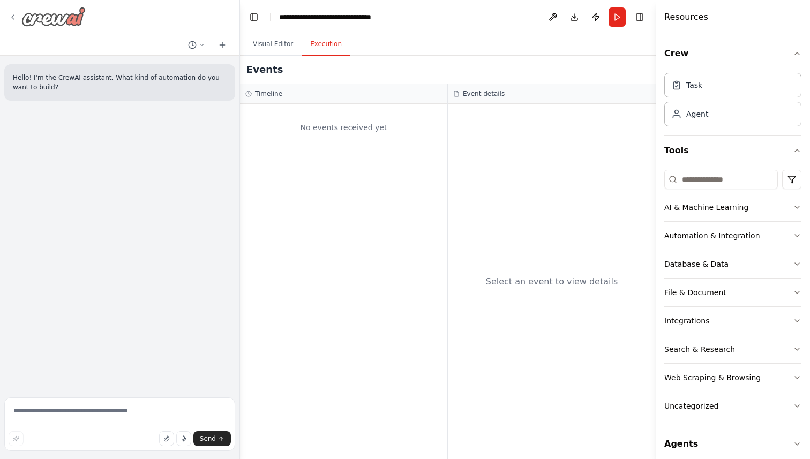
click at [11, 13] on icon at bounding box center [13, 17] width 9 height 9
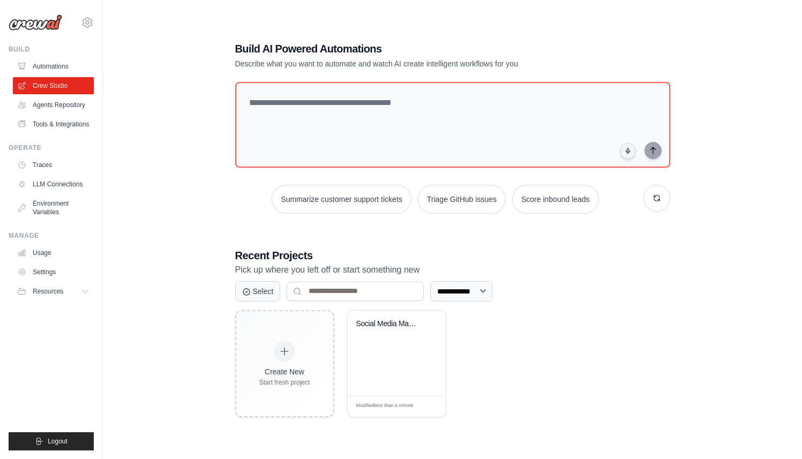
scroll to position [58, 0]
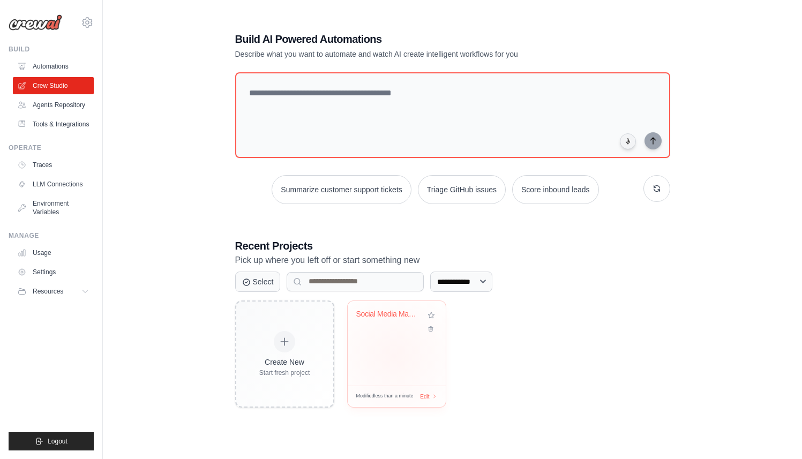
click at [394, 355] on div "Social Media Management Automation" at bounding box center [397, 343] width 98 height 85
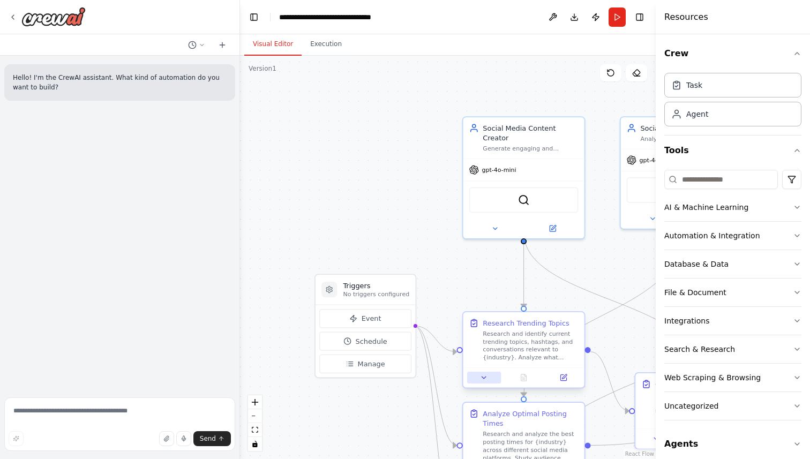
click at [489, 375] on button at bounding box center [484, 378] width 34 height 12
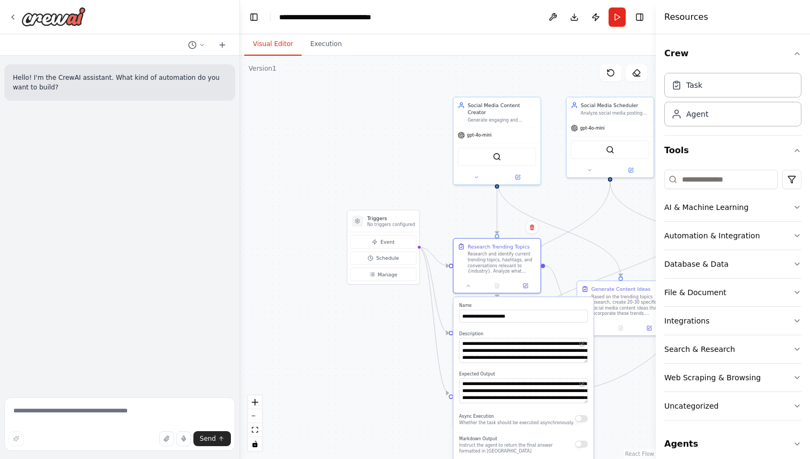
drag, startPoint x: 424, startPoint y: 446, endPoint x: 388, endPoint y: 338, distance: 114.4
click at [388, 338] on div ".deletable-edge-delete-btn { width: 20px; height: 20px; border: 0px solid #ffff…" at bounding box center [448, 257] width 416 height 403
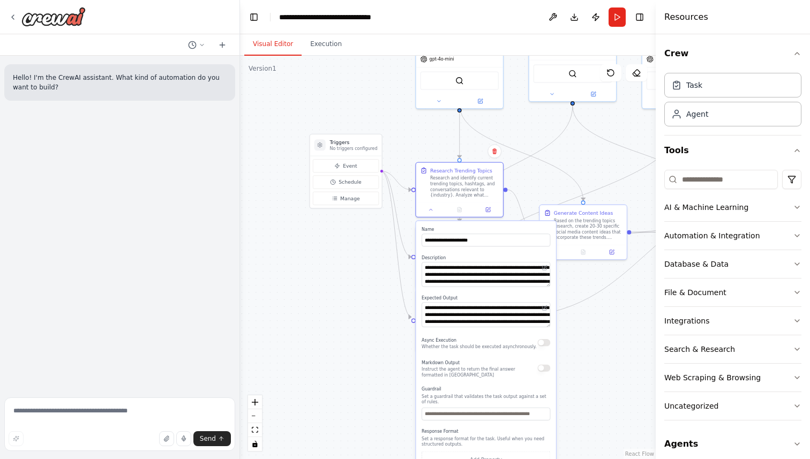
drag, startPoint x: 394, startPoint y: 405, endPoint x: 358, endPoint y: 328, distance: 84.8
click at [358, 328] on div ".deletable-edge-delete-btn { width: 20px; height: 20px; border: 0px solid #ffff…" at bounding box center [448, 257] width 416 height 403
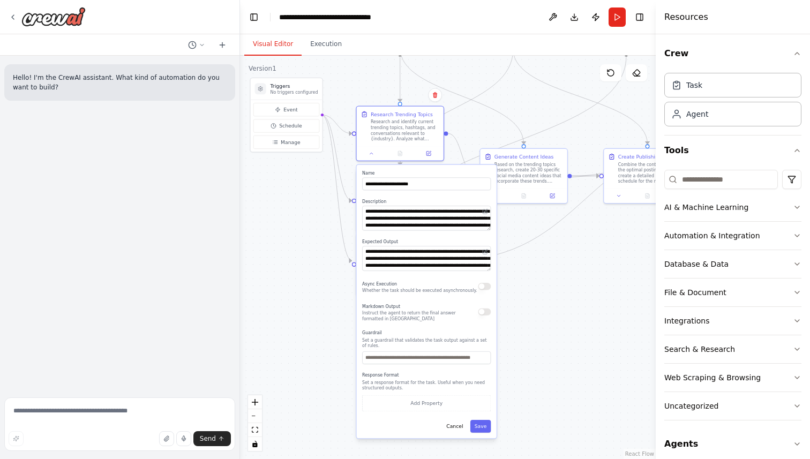
drag, startPoint x: 358, startPoint y: 328, endPoint x: 300, endPoint y: 274, distance: 79.3
click at [300, 274] on div ".deletable-edge-delete-btn { width: 20px; height: 20px; border: 0px solid #ffff…" at bounding box center [448, 257] width 416 height 403
click at [580, 357] on div ".deletable-edge-delete-btn { width: 20px; height: 20px; border: 0px solid #ffff…" at bounding box center [448, 257] width 416 height 403
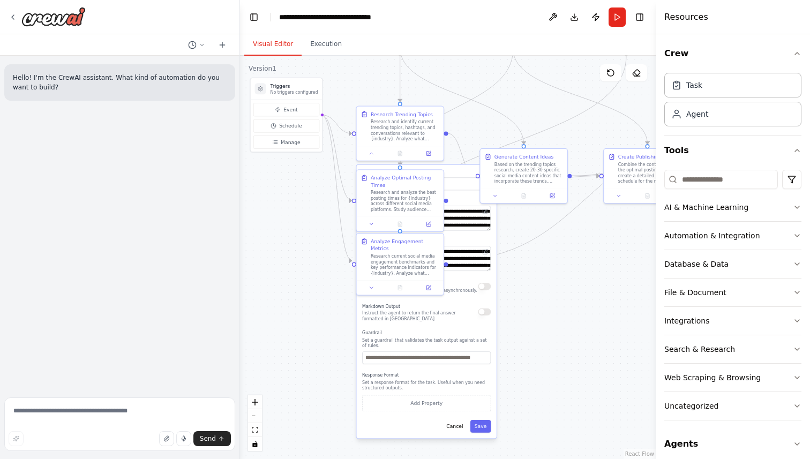
click at [567, 333] on div ".deletable-edge-delete-btn { width: 20px; height: 20px; border: 0px solid #ffff…" at bounding box center [448, 257] width 416 height 403
click at [490, 366] on div "**********" at bounding box center [427, 302] width 140 height 274
click at [486, 322] on div "**********" at bounding box center [427, 302] width 140 height 274
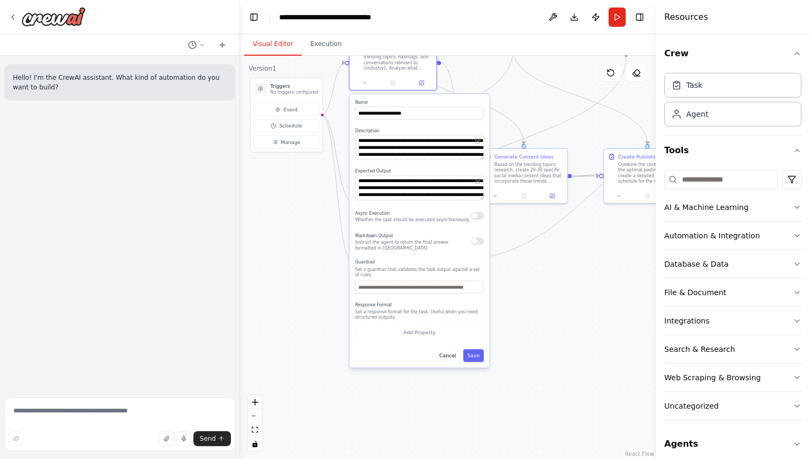
drag, startPoint x: 486, startPoint y: 322, endPoint x: 481, endPoint y: 255, distance: 67.7
click at [481, 255] on div "**********" at bounding box center [419, 231] width 140 height 274
click at [365, 89] on div "**********" at bounding box center [393, 63] width 88 height 56
click at [365, 84] on button at bounding box center [365, 81] width 24 height 9
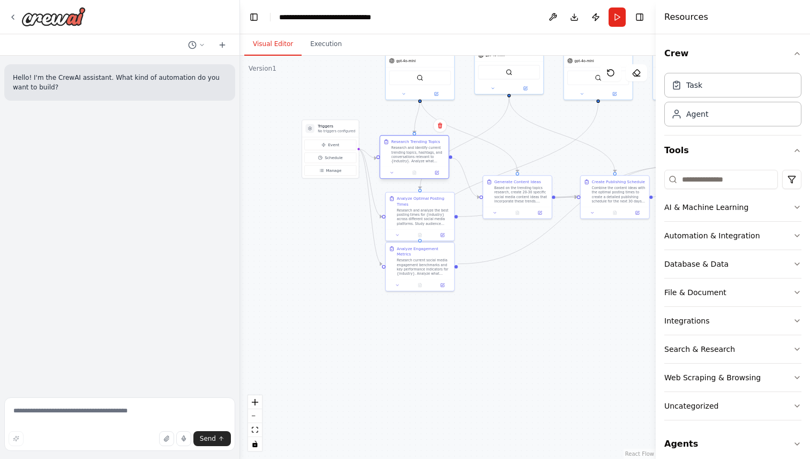
drag, startPoint x: 432, startPoint y: 95, endPoint x: 433, endPoint y: 143, distance: 47.7
click at [433, 143] on div "Research Trending Topics Research and identify current trending topics, hashtag…" at bounding box center [418, 151] width 54 height 25
